Goal: Information Seeking & Learning: Learn about a topic

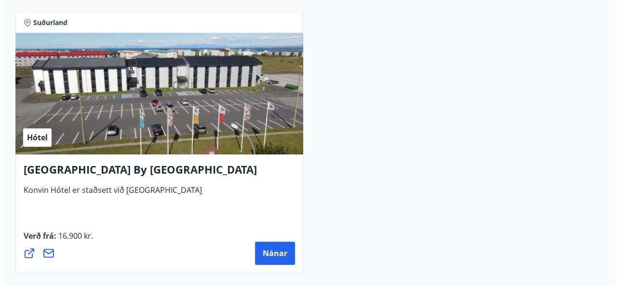
scroll to position [4021, 0]
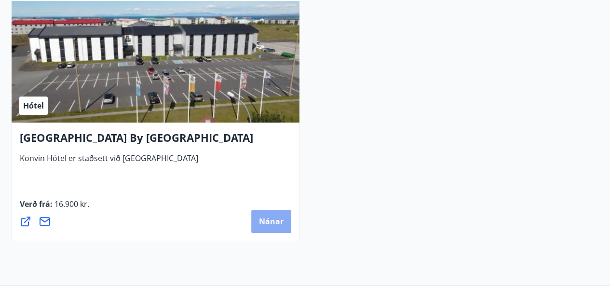
click at [264, 220] on span "Nánar" at bounding box center [271, 221] width 25 height 11
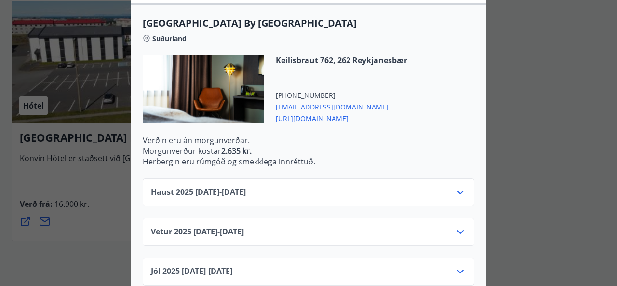
scroll to position [259, 0]
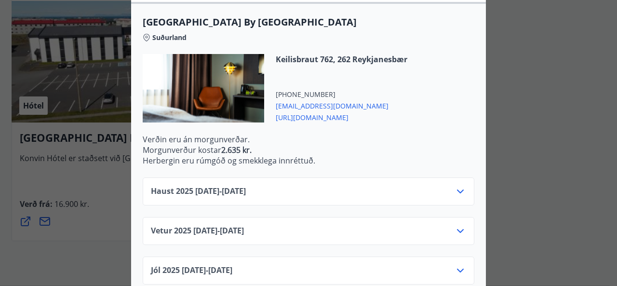
click at [455, 191] on icon at bounding box center [461, 192] width 12 height 12
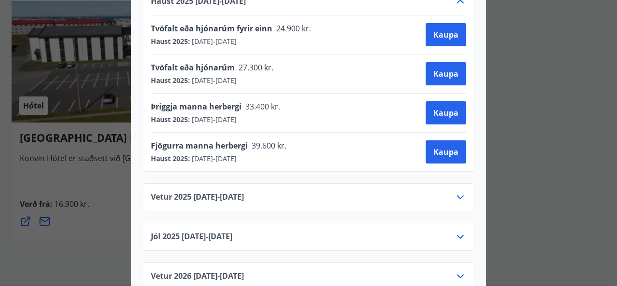
scroll to position [454, 0]
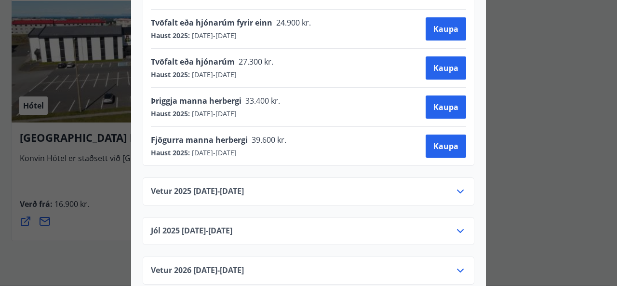
click at [456, 186] on icon at bounding box center [461, 192] width 12 height 12
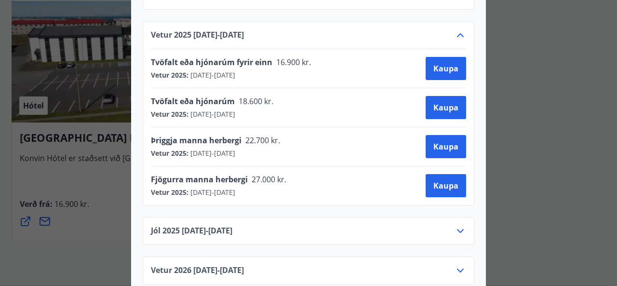
scroll to position [509, 0]
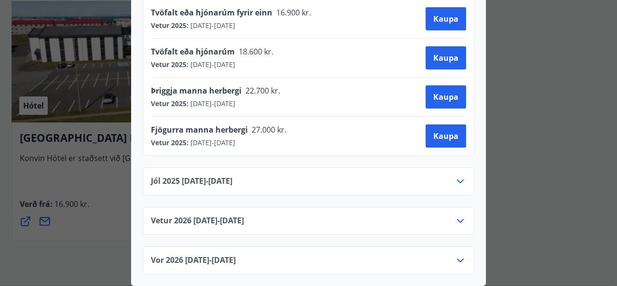
click at [457, 179] on icon at bounding box center [460, 181] width 7 height 4
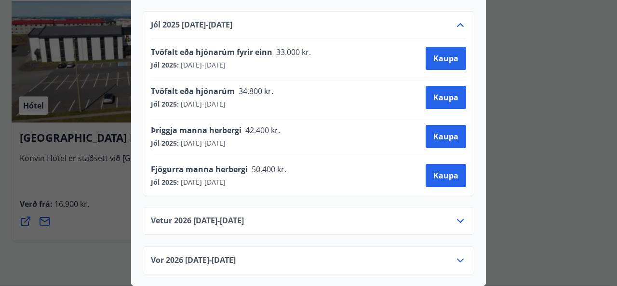
click at [459, 216] on icon at bounding box center [461, 221] width 12 height 12
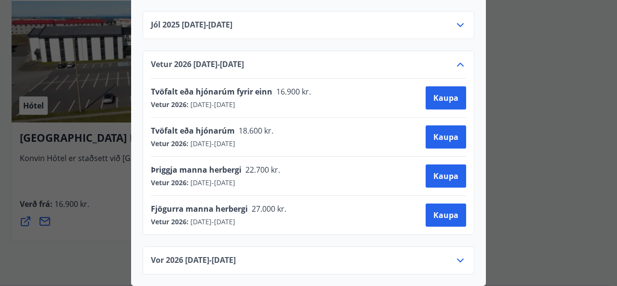
click at [96, 194] on div "[GEOGRAPHIC_DATA] By [GEOGRAPHIC_DATA] [PERSON_NAME] markmið er að veita viðski…" at bounding box center [308, 143] width 617 height 286
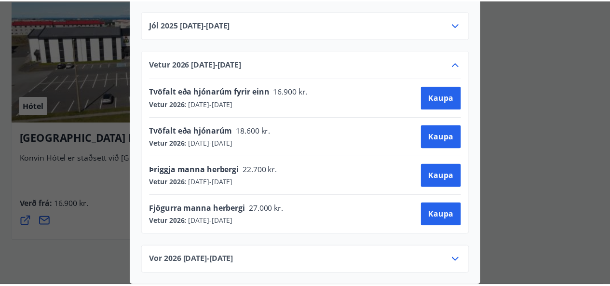
scroll to position [0, 0]
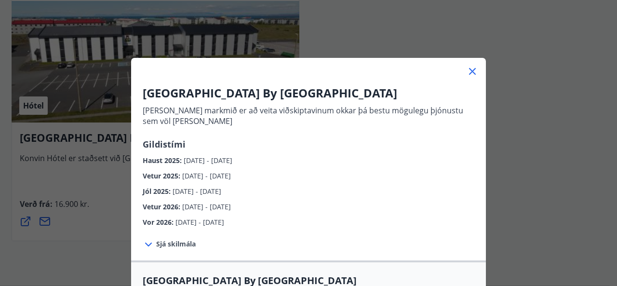
click at [471, 70] on icon at bounding box center [473, 72] width 12 height 12
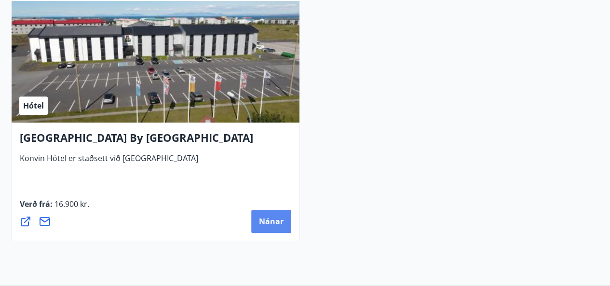
click at [278, 222] on span "Nánar" at bounding box center [271, 221] width 25 height 11
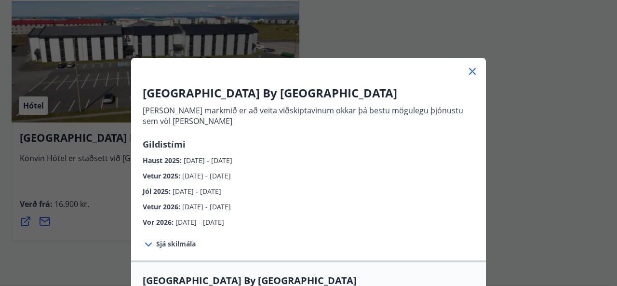
click at [469, 72] on icon at bounding box center [472, 71] width 7 height 7
